Goal: Task Accomplishment & Management: Use online tool/utility

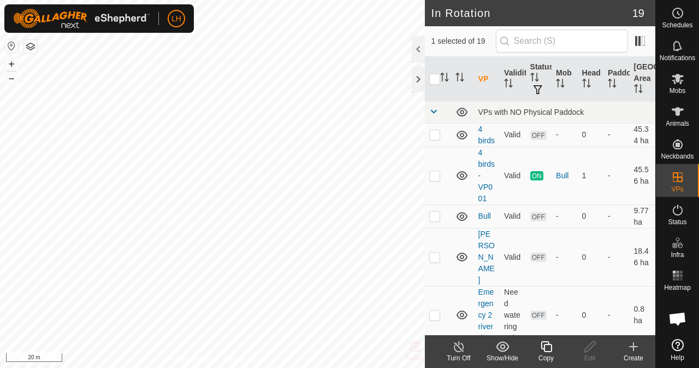
click at [455, 349] on icon at bounding box center [459, 346] width 14 height 13
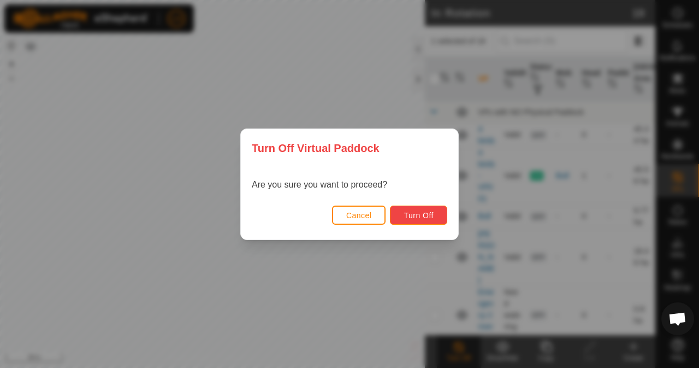
click at [428, 214] on span "Turn Off" at bounding box center [419, 215] width 30 height 9
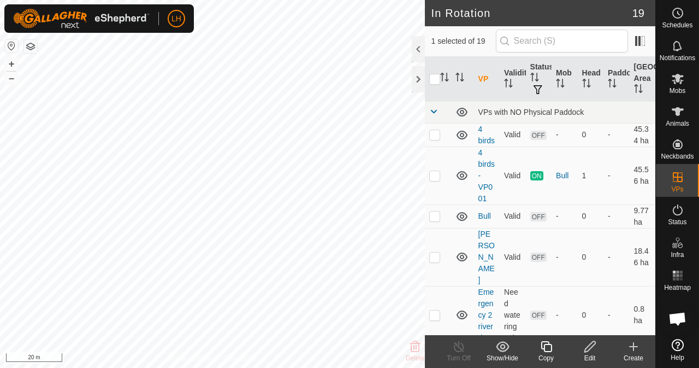
checkbox input "true"
checkbox input "false"
checkbox input "true"
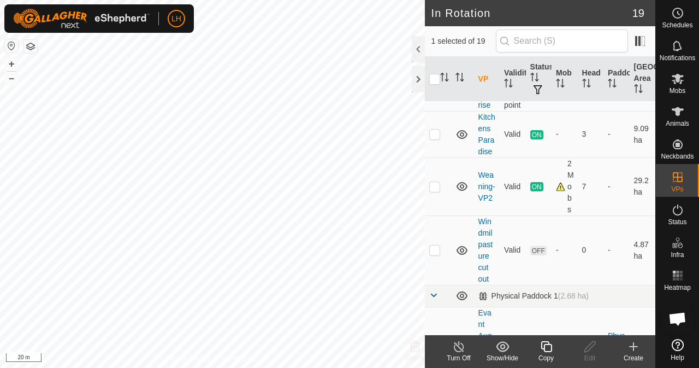
scroll to position [219, 0]
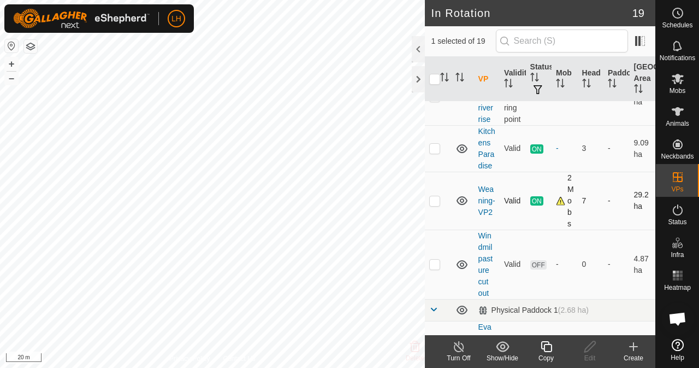
click at [435, 205] on p-checkbox at bounding box center [434, 200] width 11 height 9
checkbox input "false"
checkbox input "true"
checkbox input "false"
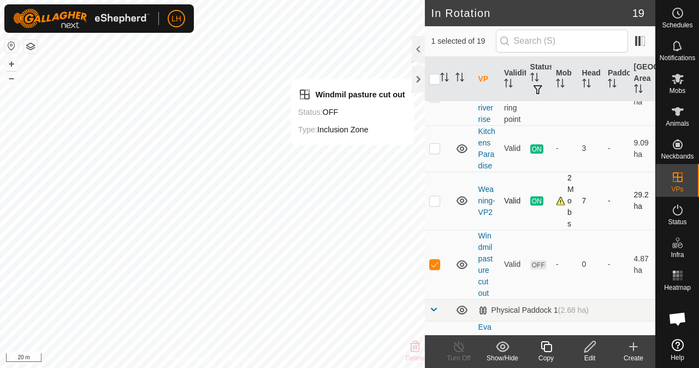
checkbox input "false"
checkbox input "true"
checkbox input "false"
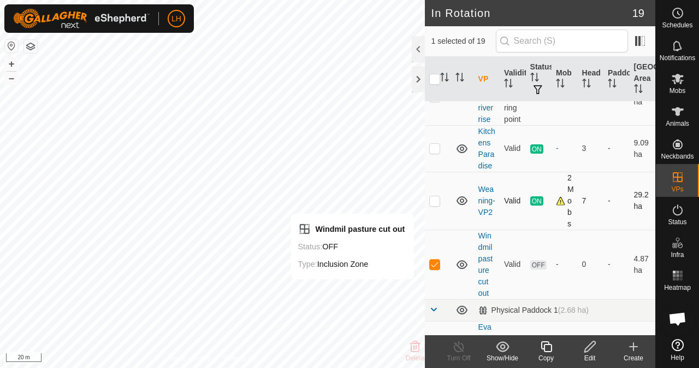
checkbox input "false"
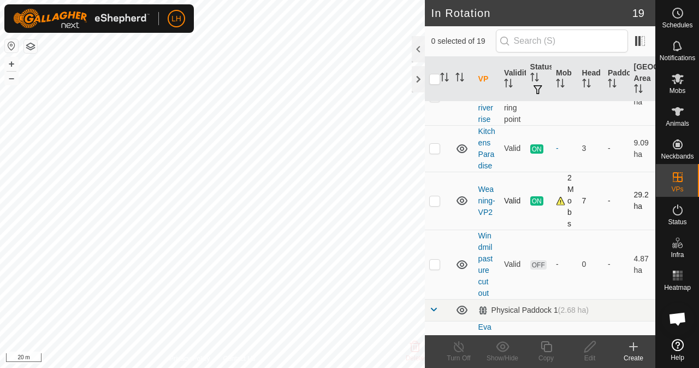
click at [434, 205] on p-checkbox at bounding box center [434, 200] width 11 height 9
checkbox input "false"
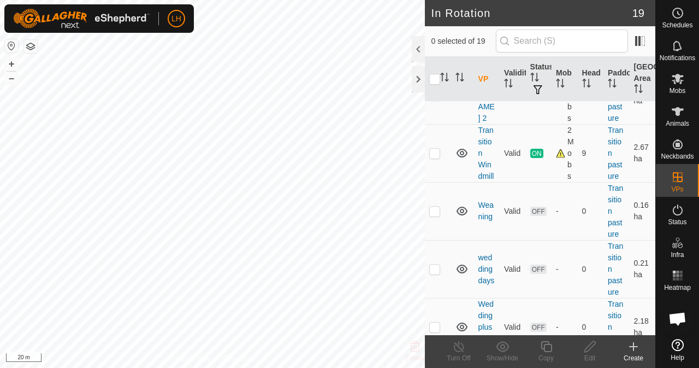
scroll to position [1038, 0]
click at [434, 156] on p-checkbox at bounding box center [434, 152] width 11 height 9
checkbox input "true"
click at [534, 157] on span "ON" at bounding box center [537, 152] width 13 height 9
click at [466, 355] on div "Turn Off" at bounding box center [459, 358] width 44 height 10
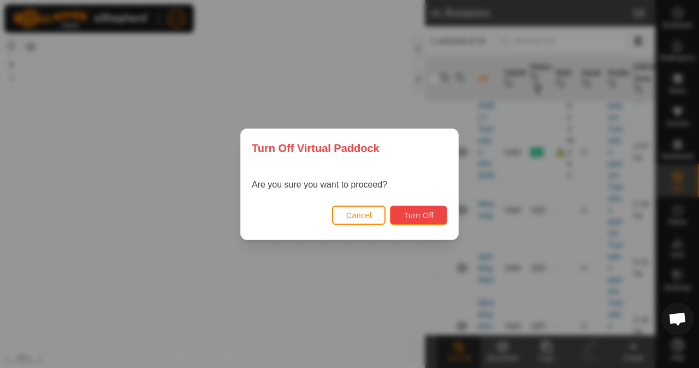
click at [435, 215] on button "Turn Off" at bounding box center [418, 214] width 57 height 19
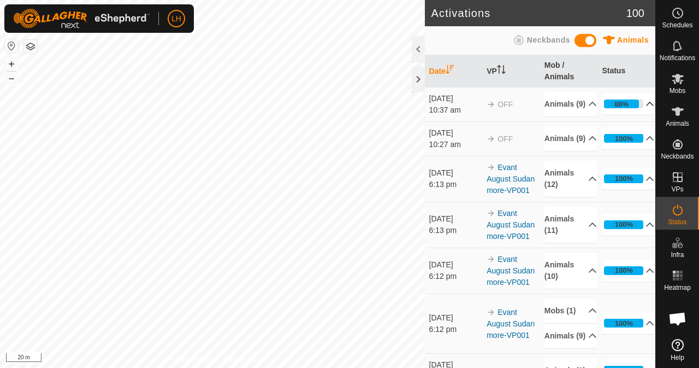
click at [633, 110] on p-accordion-header "88%" at bounding box center [628, 104] width 52 height 22
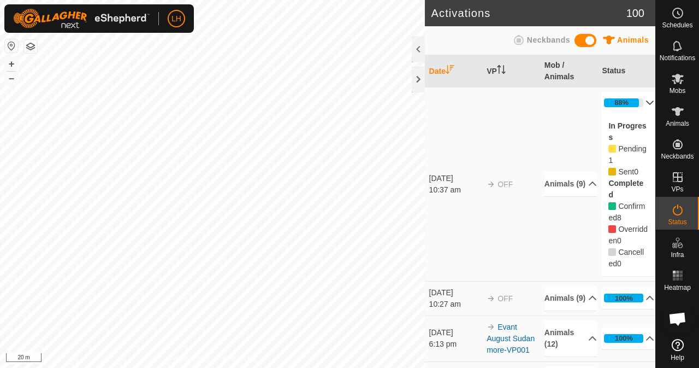
click at [634, 100] on p-accordion-header "88%" at bounding box center [628, 103] width 52 height 22
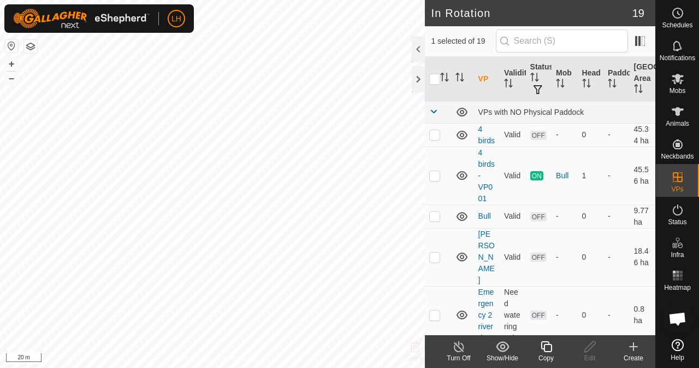
checkbox input "true"
checkbox input "false"
checkbox input "true"
click at [590, 348] on icon at bounding box center [590, 346] width 11 height 11
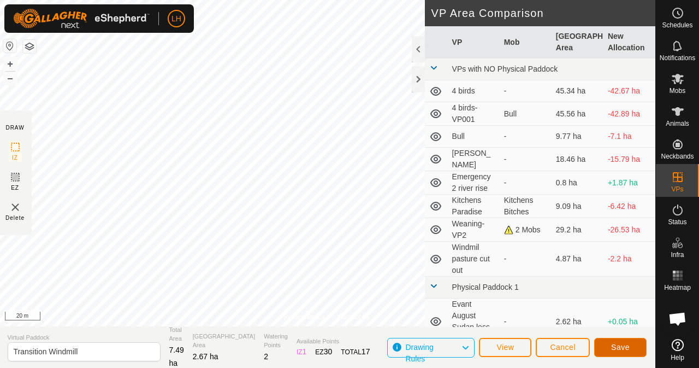
click at [621, 349] on span "Save" at bounding box center [620, 347] width 19 height 9
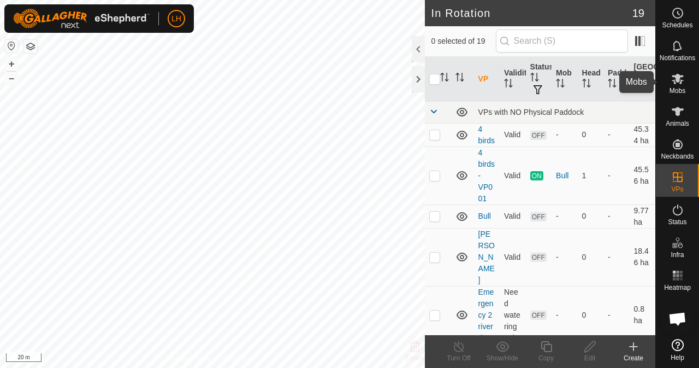
click at [678, 83] on icon at bounding box center [678, 78] width 13 height 13
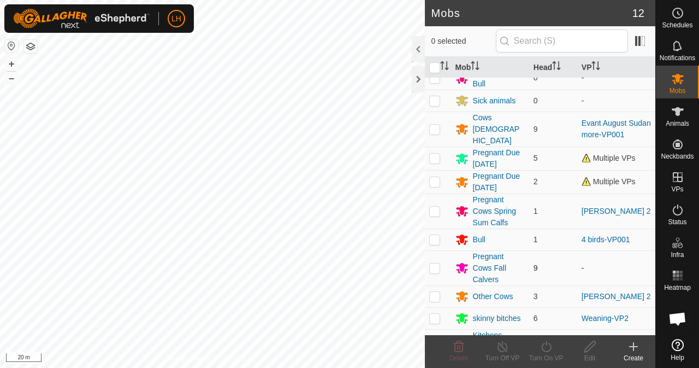
scroll to position [63, 0]
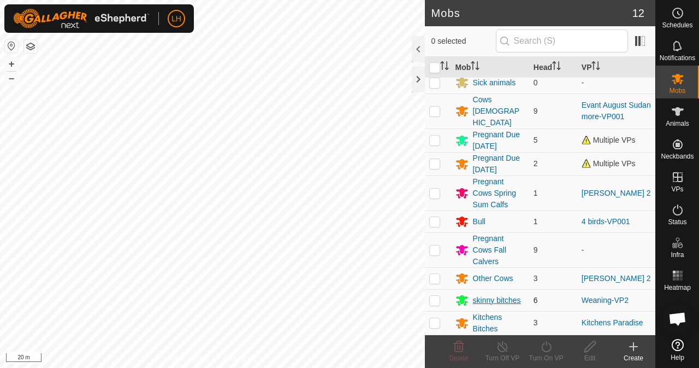
click at [479, 299] on div "skinny bitches" at bounding box center [497, 300] width 48 height 11
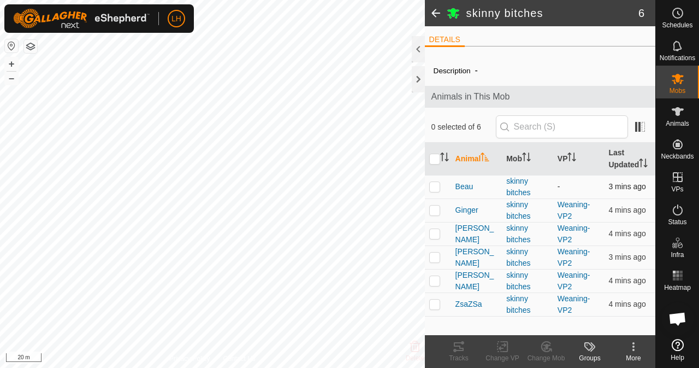
drag, startPoint x: 435, startPoint y: 186, endPoint x: 490, endPoint y: 221, distance: 64.4
click at [436, 186] on p-checkbox at bounding box center [434, 186] width 11 height 9
checkbox input "true"
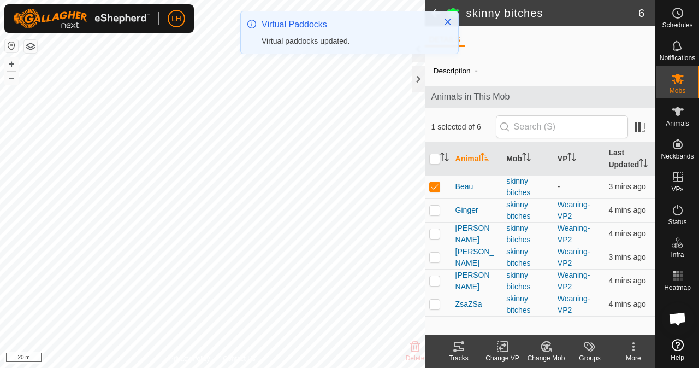
click at [502, 348] on icon at bounding box center [503, 346] width 8 height 7
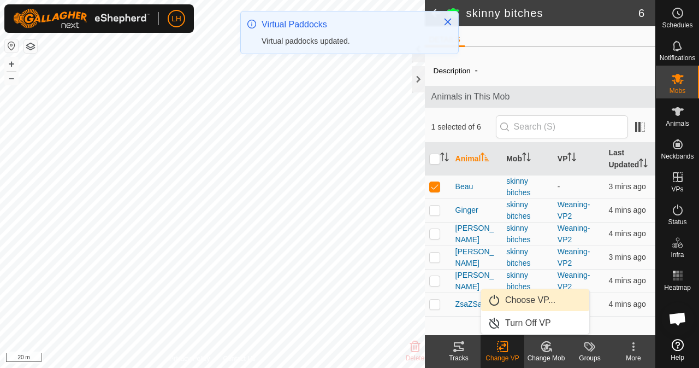
click at [515, 304] on link "Choose VP..." at bounding box center [535, 300] width 108 height 22
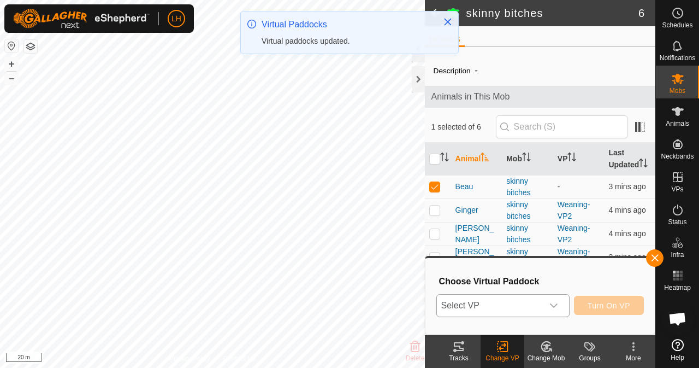
click at [515, 304] on span "Select VP" at bounding box center [490, 306] width 106 height 22
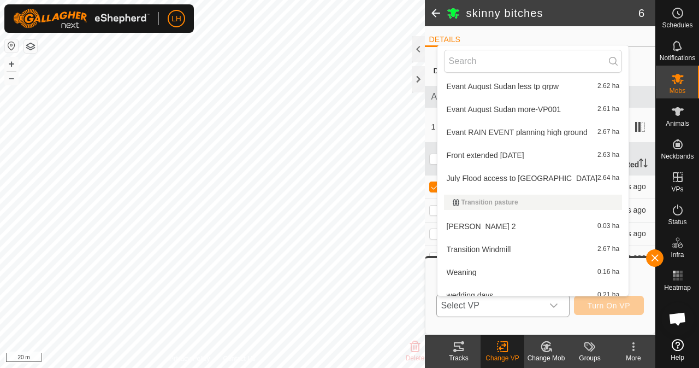
scroll to position [275, 0]
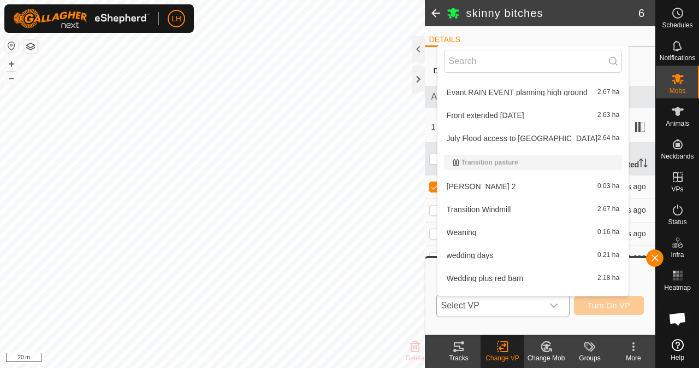
click at [490, 206] on li "Transition Windmill 2.67 ha" at bounding box center [534, 209] width 192 height 22
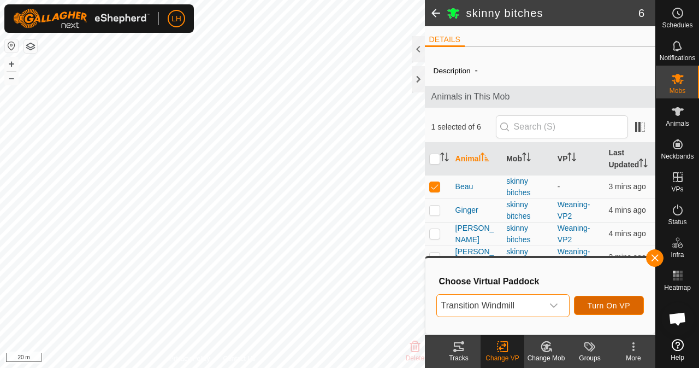
click at [607, 308] on span "Turn On VP" at bounding box center [609, 305] width 43 height 9
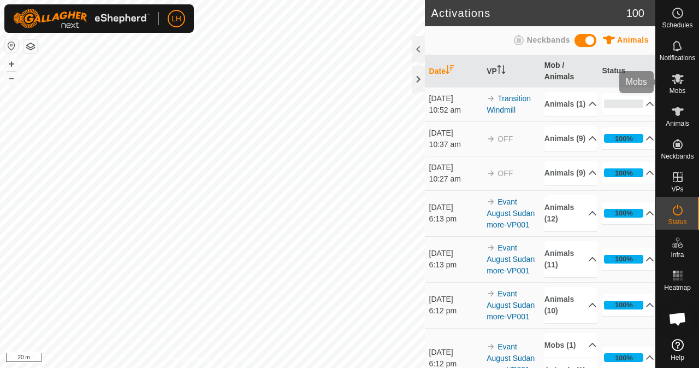
click at [678, 83] on icon at bounding box center [678, 78] width 13 height 13
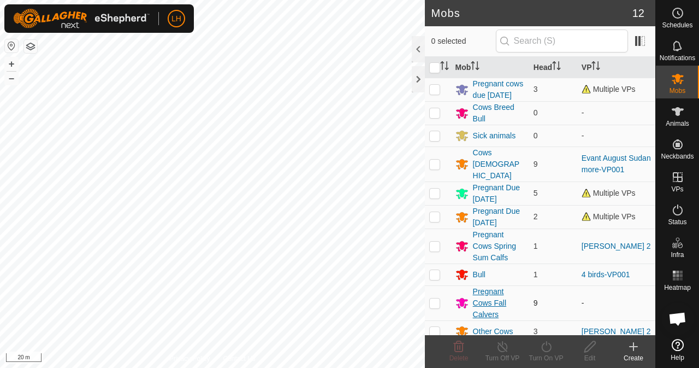
click at [485, 308] on div "Pregnant Cows Fall Calvers" at bounding box center [499, 303] width 52 height 34
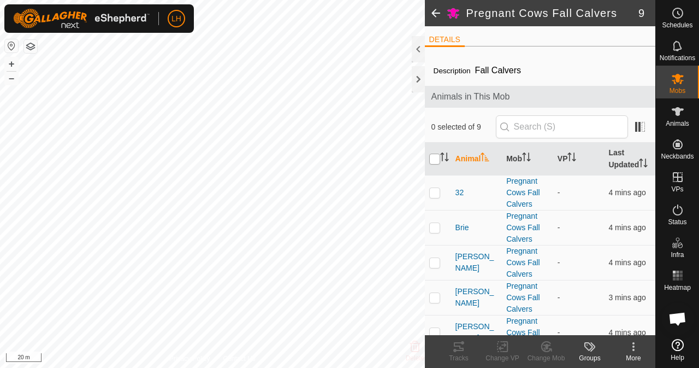
click at [436, 164] on input "checkbox" at bounding box center [434, 159] width 11 height 11
checkbox input "true"
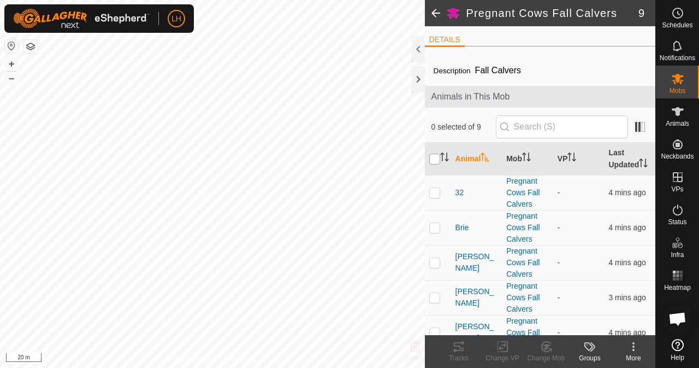
checkbox input "true"
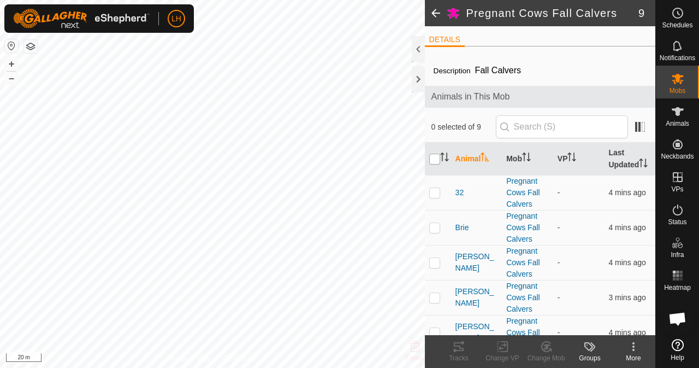
checkbox input "true"
click at [435, 232] on p-checkbox at bounding box center [434, 227] width 11 height 9
checkbox input "false"
click at [503, 348] on icon at bounding box center [503, 346] width 8 height 7
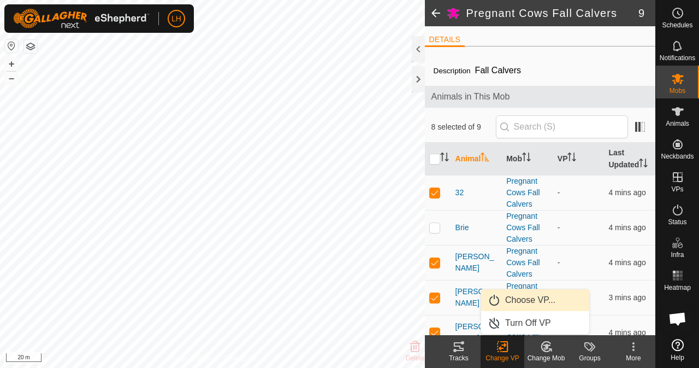
click at [524, 297] on link "Choose VP..." at bounding box center [535, 300] width 108 height 22
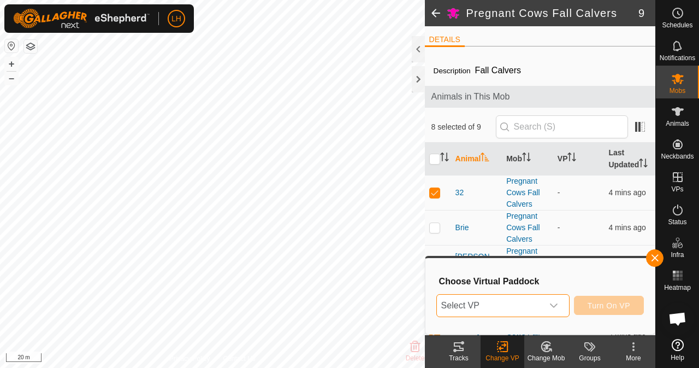
click at [541, 299] on span "Select VP" at bounding box center [490, 306] width 106 height 22
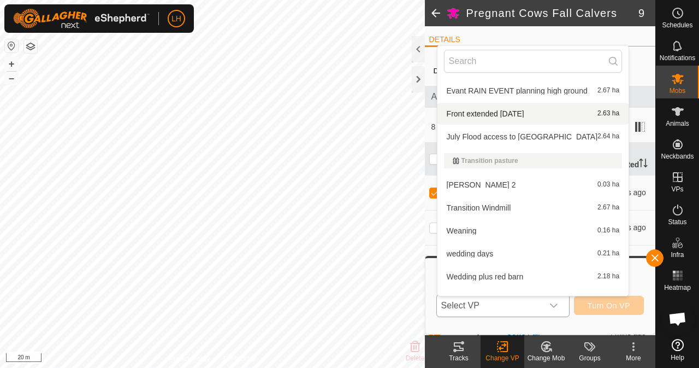
scroll to position [292, 0]
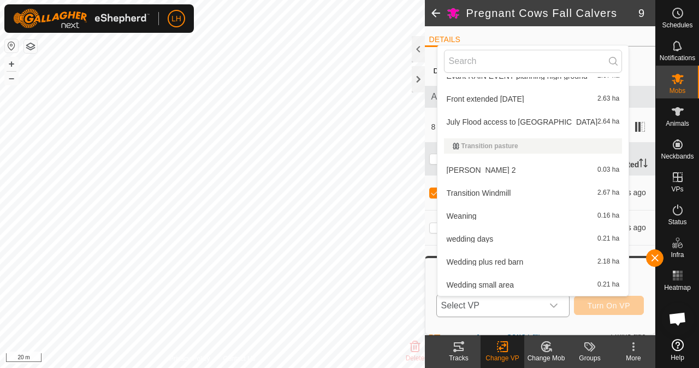
click at [507, 191] on li "Transition Windmill 2.67 ha" at bounding box center [534, 193] width 192 height 22
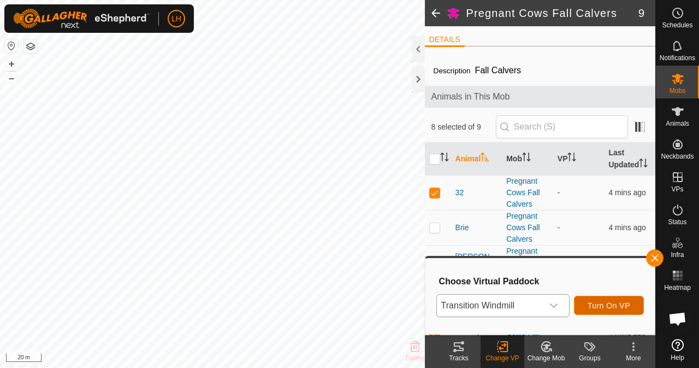
click at [621, 304] on span "Turn On VP" at bounding box center [609, 305] width 43 height 9
